Goal: Navigation & Orientation: Find specific page/section

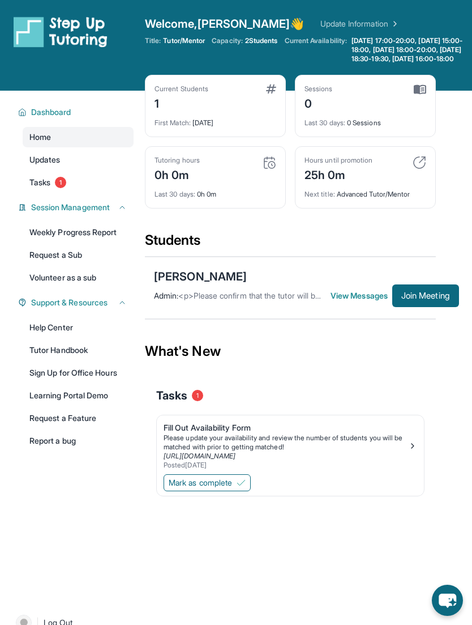
click at [85, 191] on link "Tasks 1" at bounding box center [78, 182] width 111 height 20
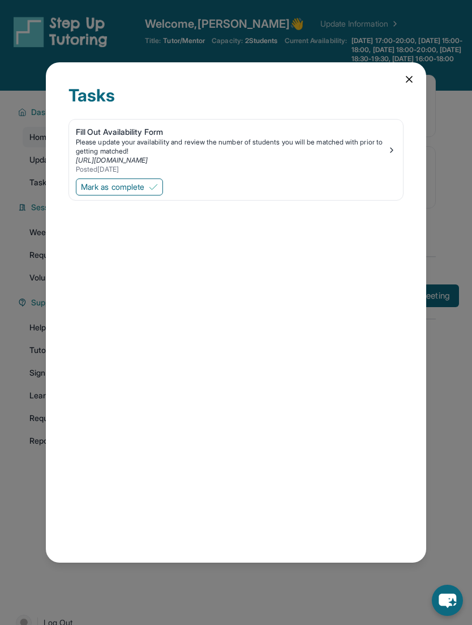
click at [405, 74] on icon at bounding box center [409, 79] width 11 height 11
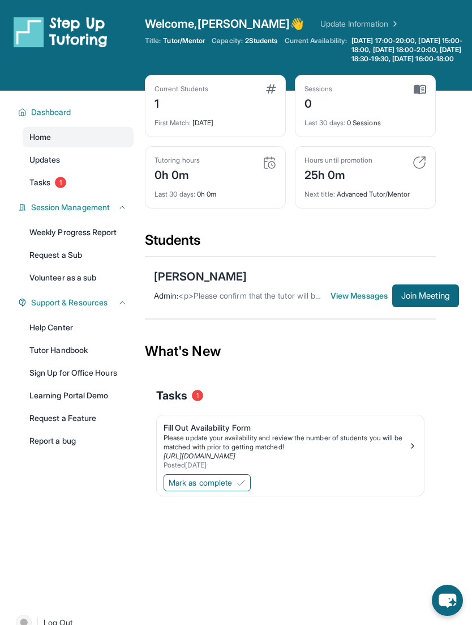
click at [351, 301] on span "View Messages" at bounding box center [362, 295] width 62 height 11
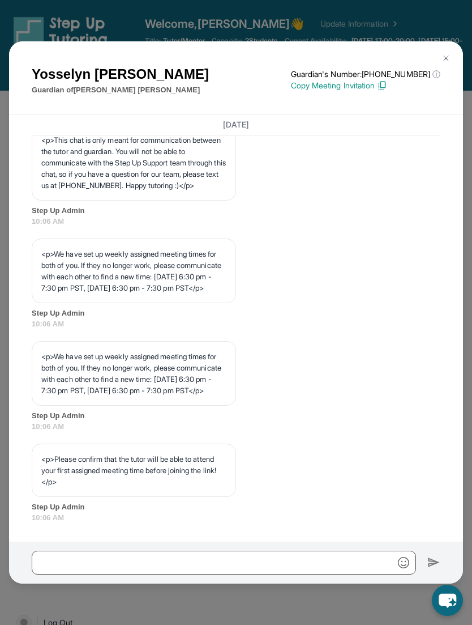
scroll to position [509, 0]
click at [445, 54] on img at bounding box center [446, 58] width 9 height 9
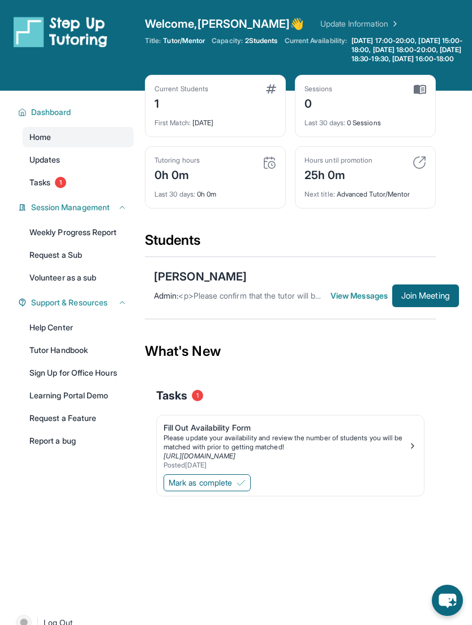
click at [262, 44] on span "2 Students" at bounding box center [261, 40] width 33 height 9
click at [266, 31] on div "Welcome, [PERSON_NAME] 👋 Update Information" at bounding box center [308, 24] width 327 height 16
click at [256, 45] on span "2 Students" at bounding box center [261, 40] width 33 height 9
click at [389, 19] on img at bounding box center [394, 23] width 11 height 11
click at [263, 45] on span "2 Students" at bounding box center [261, 40] width 33 height 9
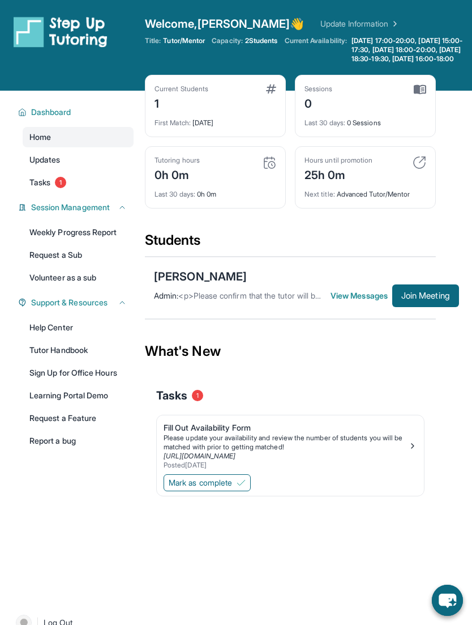
click at [265, 45] on span "2 Students" at bounding box center [261, 40] width 33 height 9
click at [245, 49] on div "Title: Tutor/Mentor Capacity: 2 Students Current Availability: Monday 17:00-20:…" at bounding box center [308, 49] width 327 height 27
click at [258, 44] on span "2 Students" at bounding box center [261, 40] width 33 height 9
click at [257, 44] on span "2 Students" at bounding box center [261, 40] width 33 height 9
click at [253, 40] on span "2 Students" at bounding box center [261, 40] width 33 height 9
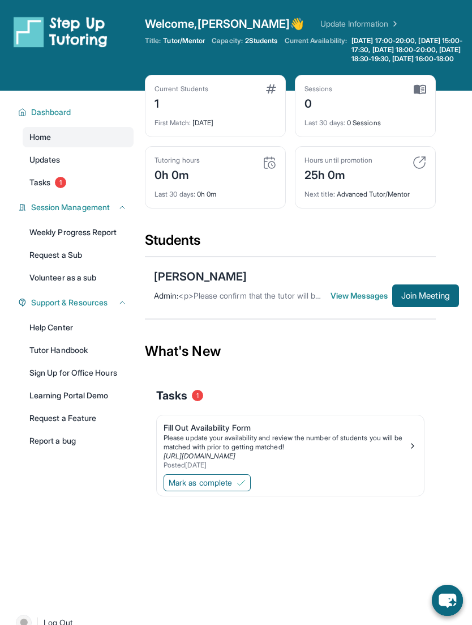
click at [212, 111] on div "Current Students 1" at bounding box center [216, 97] width 122 height 27
